Goal: Transaction & Acquisition: Obtain resource

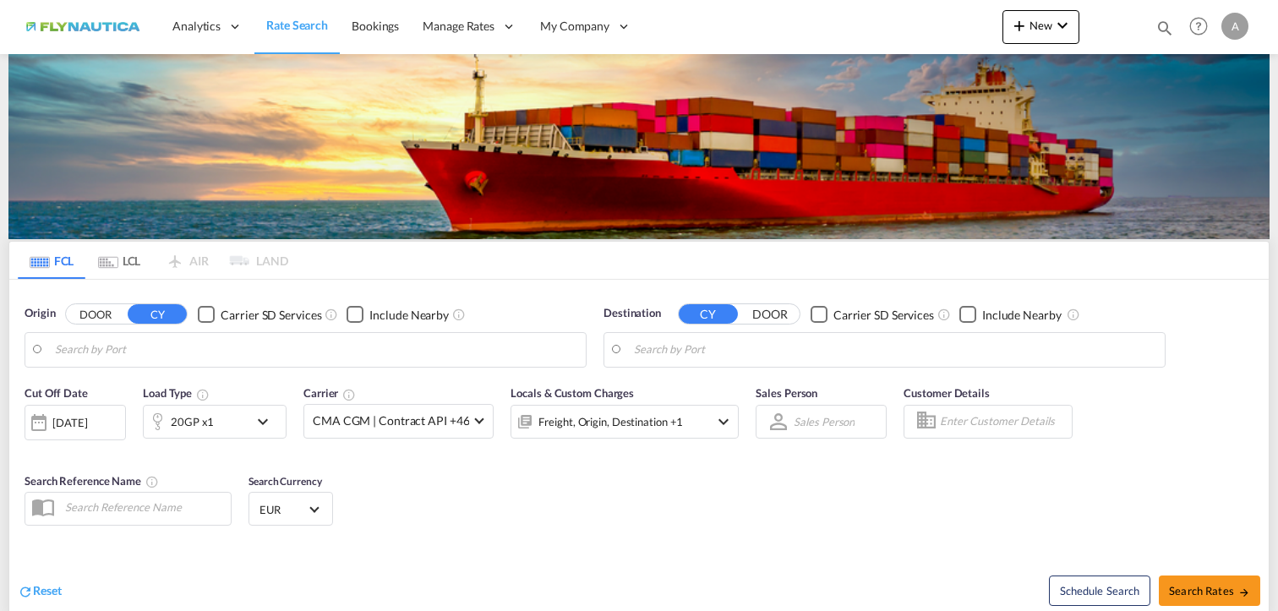
type input "[GEOGRAPHIC_DATA], [GEOGRAPHIC_DATA]"
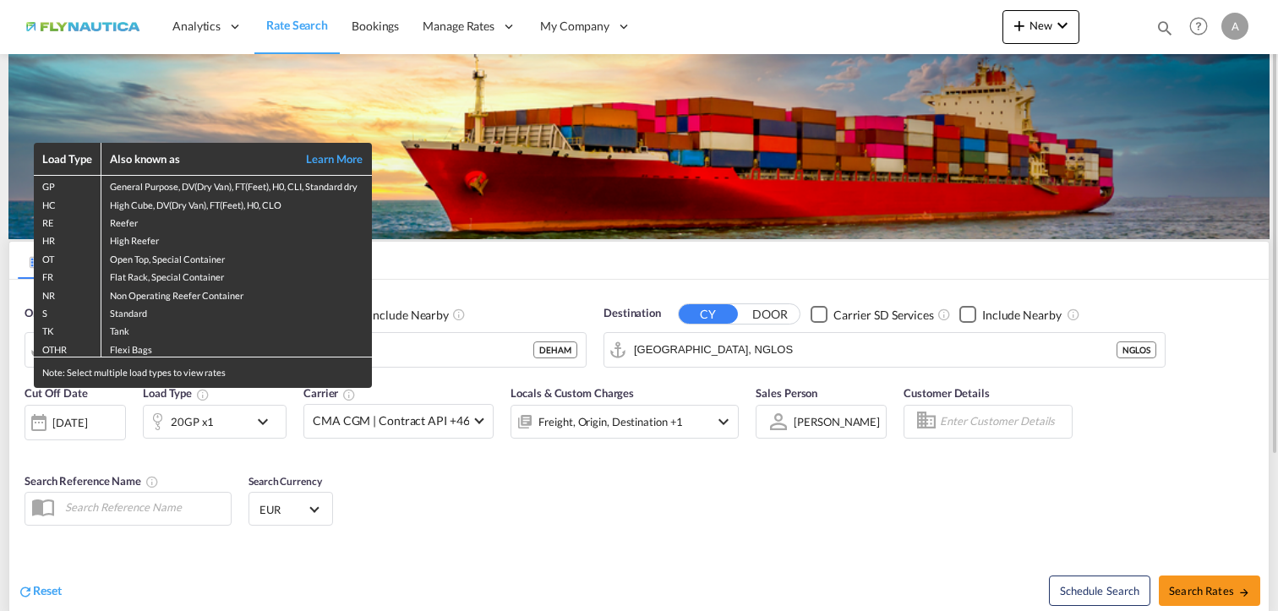
click at [475, 530] on div "Load Type Also known as Learn More GP General Purpose, DV(Dry Van), FT(Feet), H…" at bounding box center [639, 305] width 1278 height 611
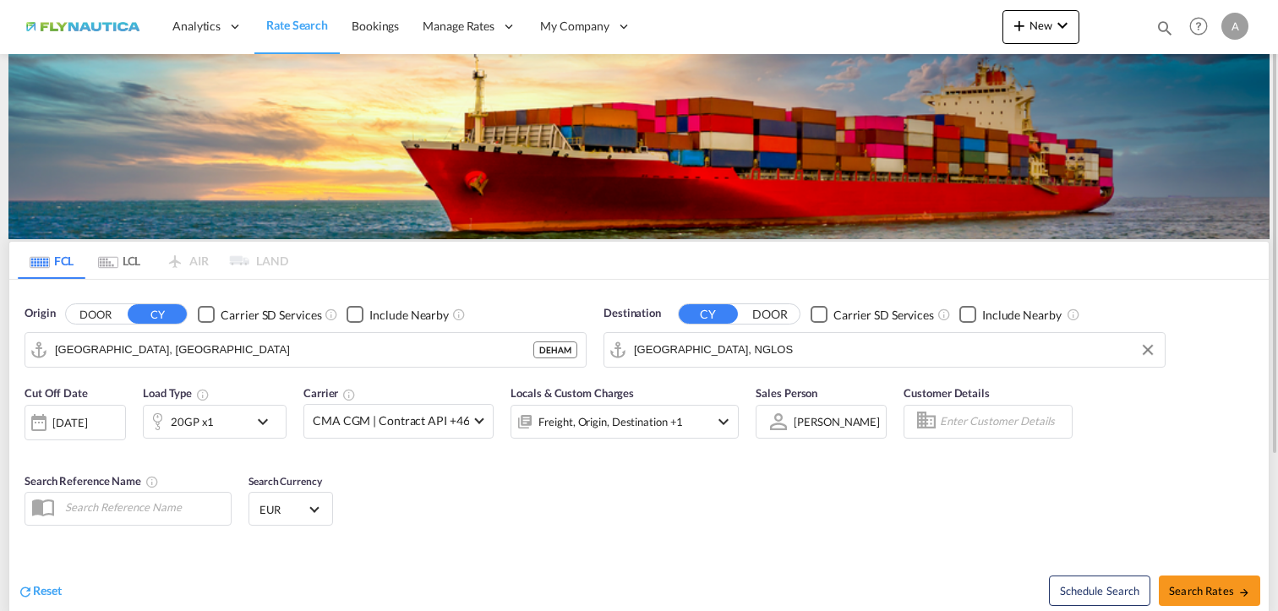
click at [766, 344] on input "[GEOGRAPHIC_DATA], NGLOS" at bounding box center [895, 349] width 522 height 25
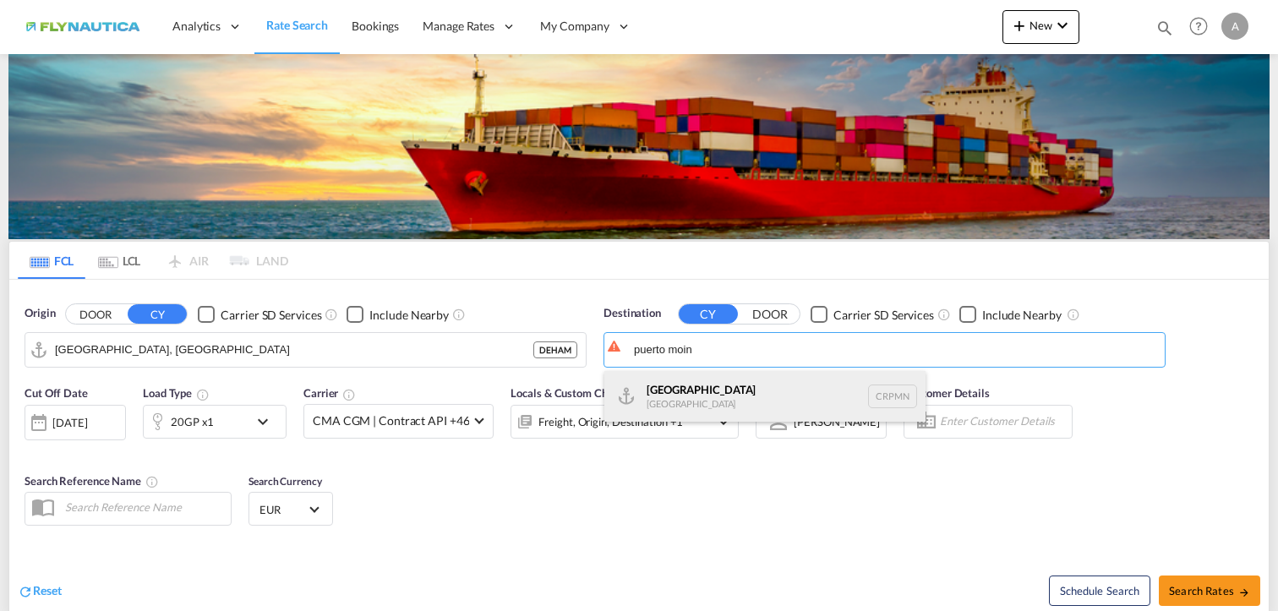
click at [709, 400] on div "Puerto [PERSON_NAME][GEOGRAPHIC_DATA] CRPMN" at bounding box center [764, 396] width 321 height 51
type input "[GEOGRAPHIC_DATA], CRPMN"
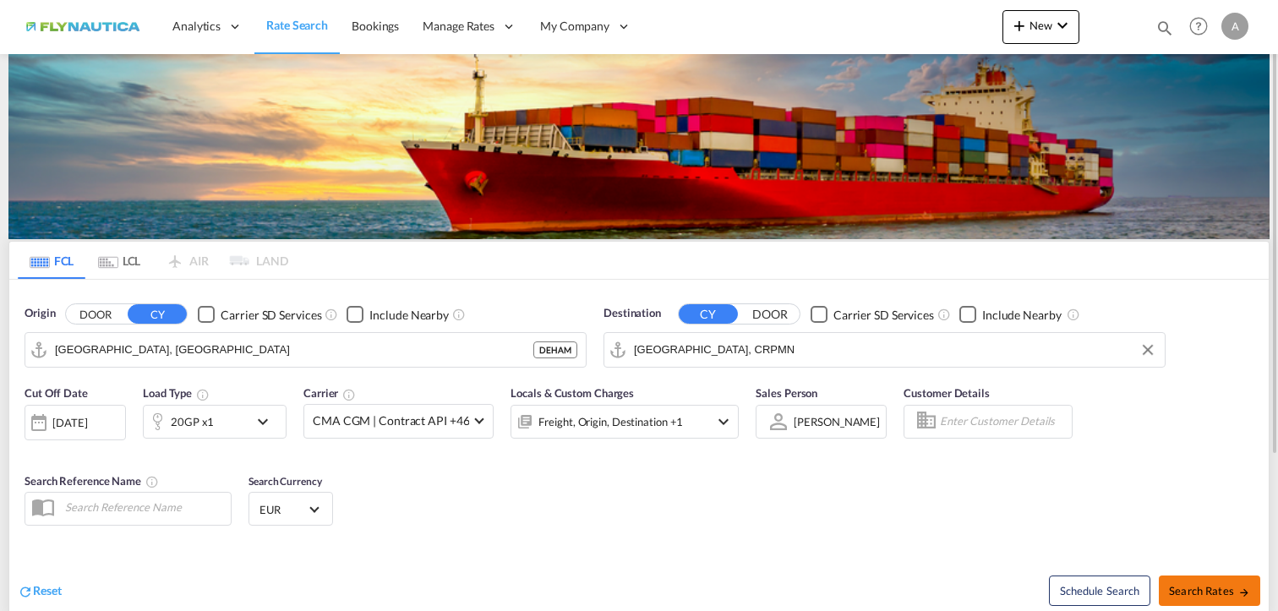
click at [1209, 590] on span "Search Rates" at bounding box center [1209, 591] width 81 height 14
type input "DEHAM to CRPMN / [DATE]"
